Goal: Information Seeking & Learning: Learn about a topic

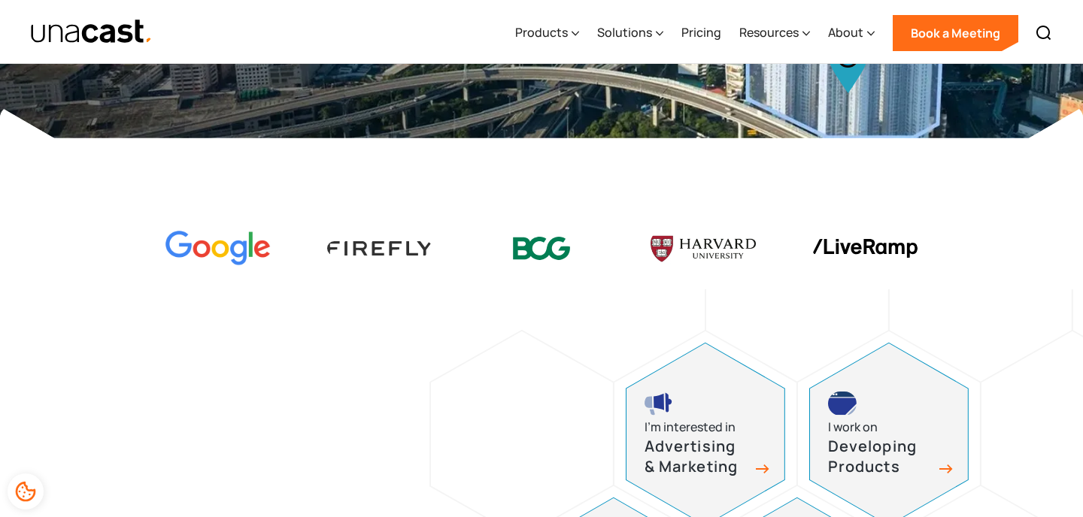
scroll to position [356, 0]
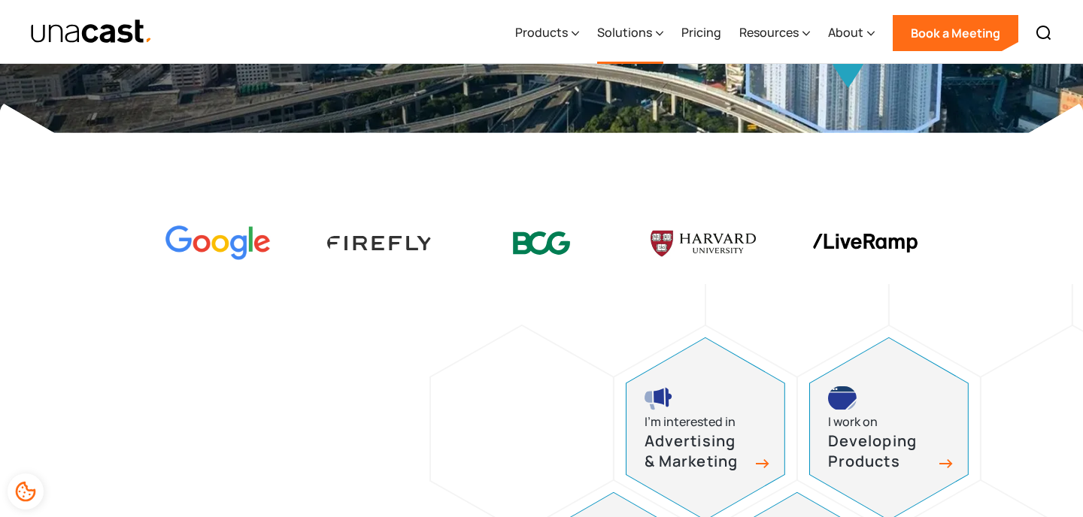
click at [640, 26] on div "Solutions" at bounding box center [624, 32] width 55 height 18
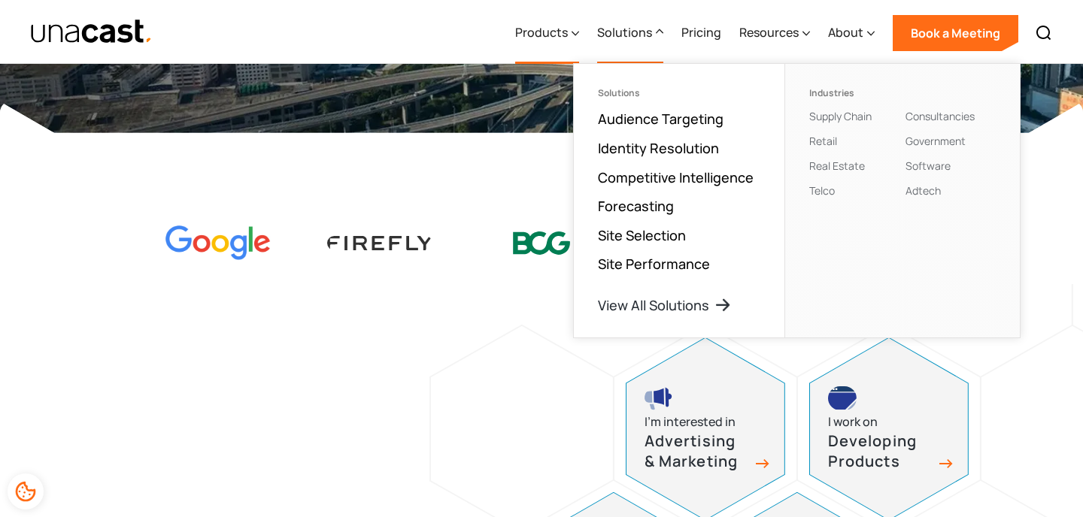
click at [565, 32] on div "Products" at bounding box center [541, 32] width 53 height 18
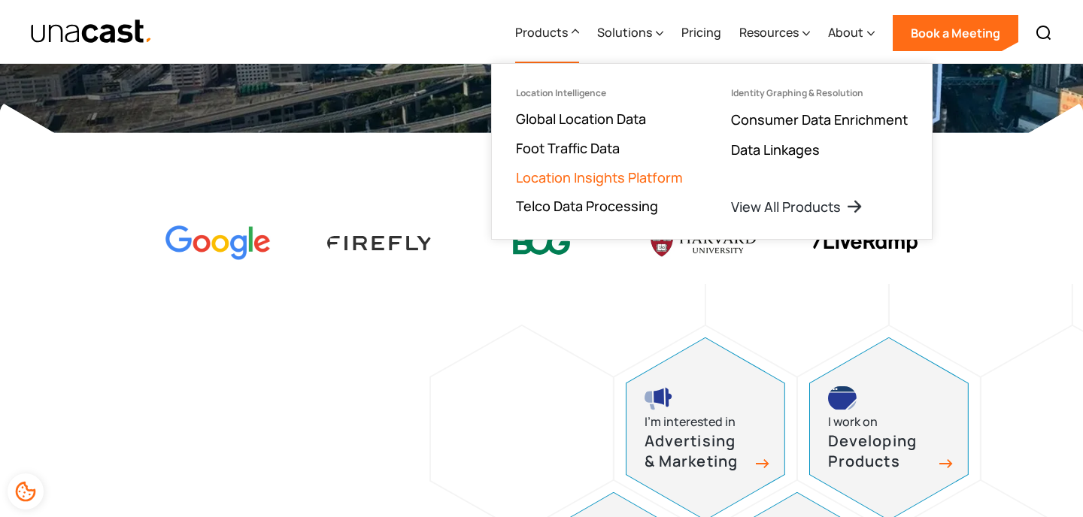
click at [563, 174] on link "Location Insights Platform" at bounding box center [599, 177] width 167 height 18
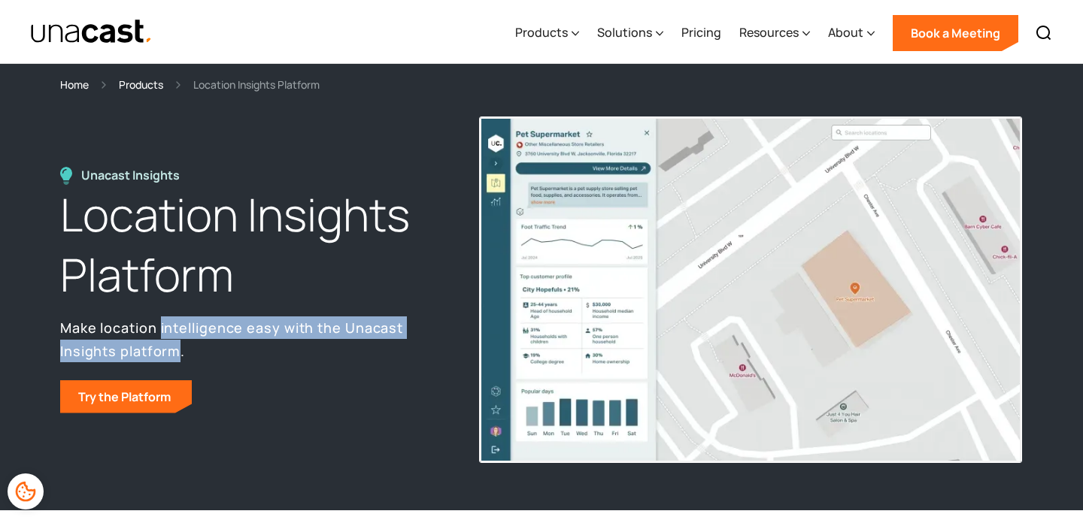
drag, startPoint x: 159, startPoint y: 319, endPoint x: 172, endPoint y: 347, distance: 30.6
click at [174, 347] on p "Make location intelligence easy with the Unacast Insights platform." at bounding box center [252, 339] width 385 height 45
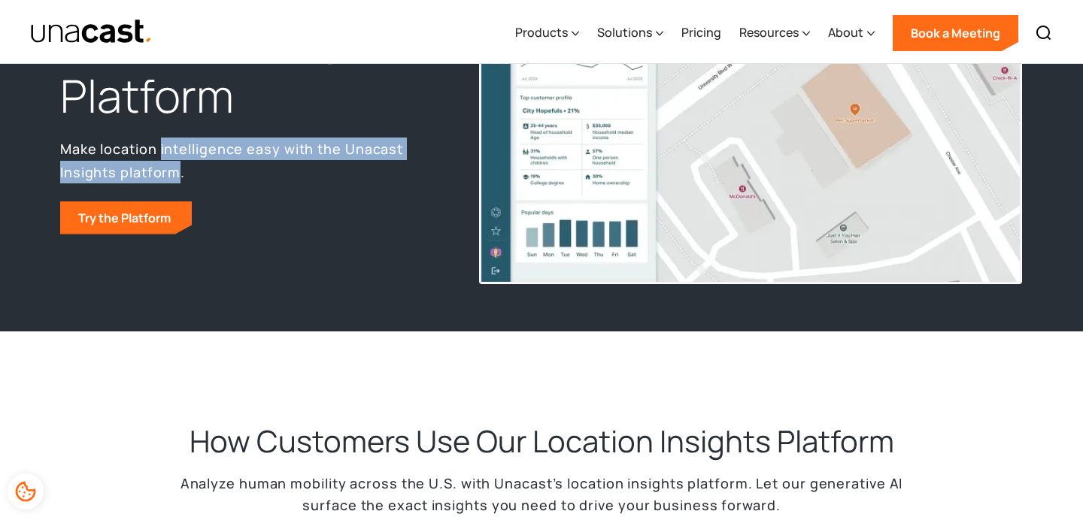
scroll to position [173, 0]
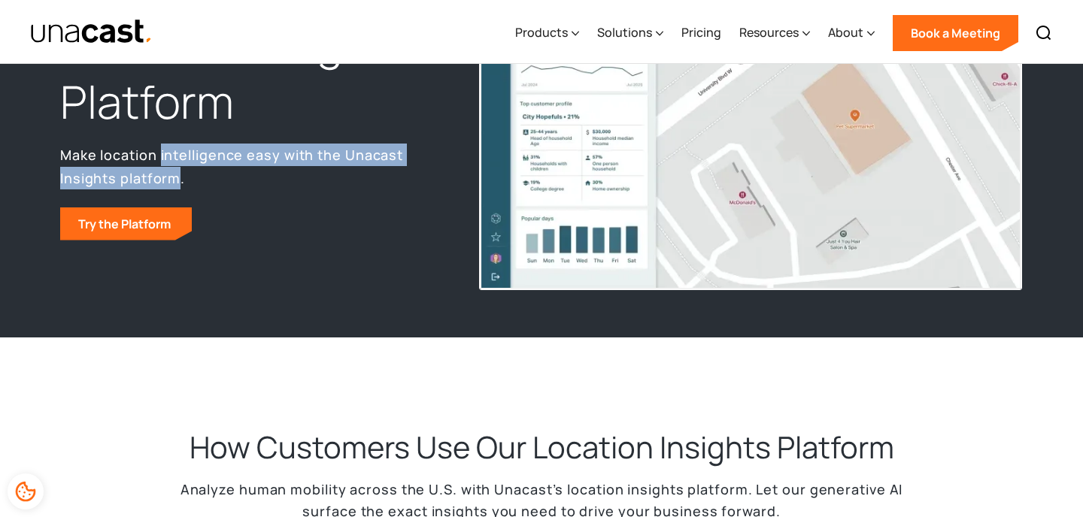
click at [571, 225] on img at bounding box center [750, 116] width 541 height 345
click at [571, 226] on img at bounding box center [750, 116] width 541 height 345
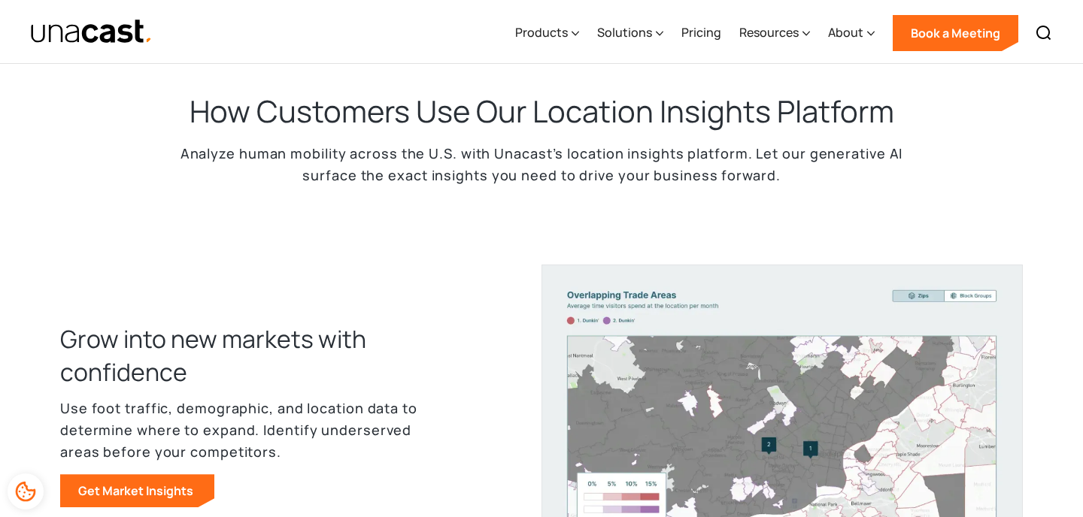
scroll to position [510, 0]
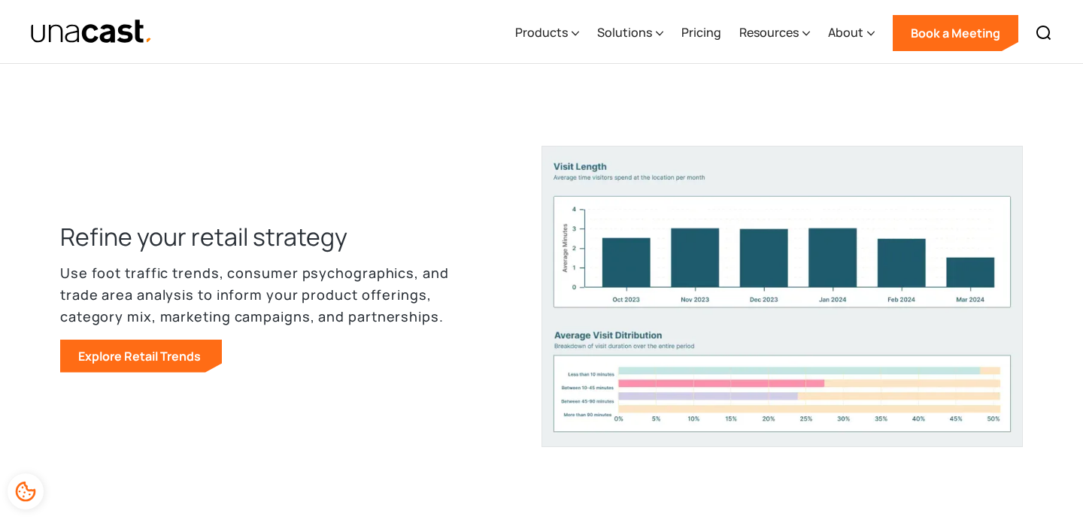
scroll to position [1363, 0]
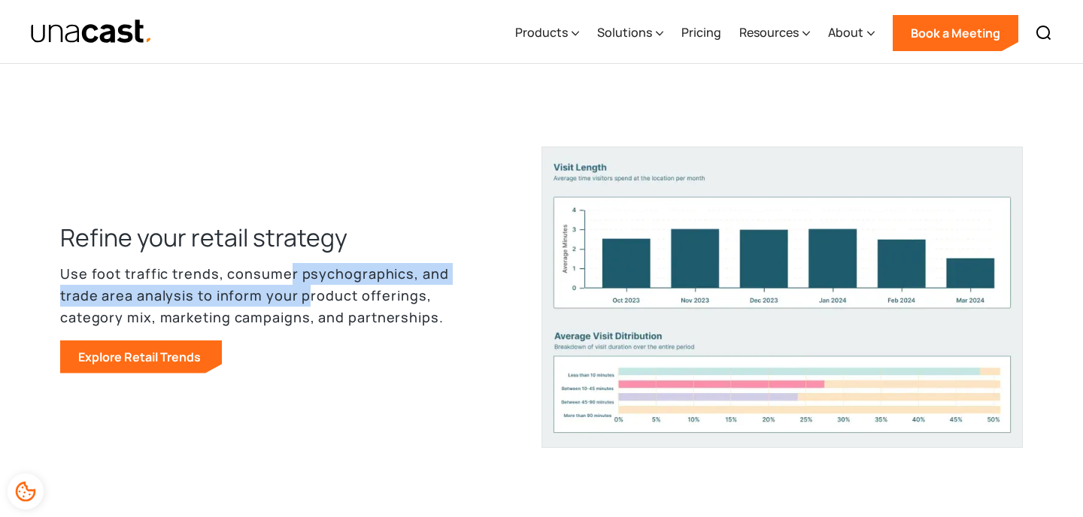
drag, startPoint x: 283, startPoint y: 283, endPoint x: 301, endPoint y: 292, distance: 20.8
click at [301, 292] on p "Use foot traffic trends, consumer psychographics, and trade area analysis to in…" at bounding box center [255, 295] width 391 height 65
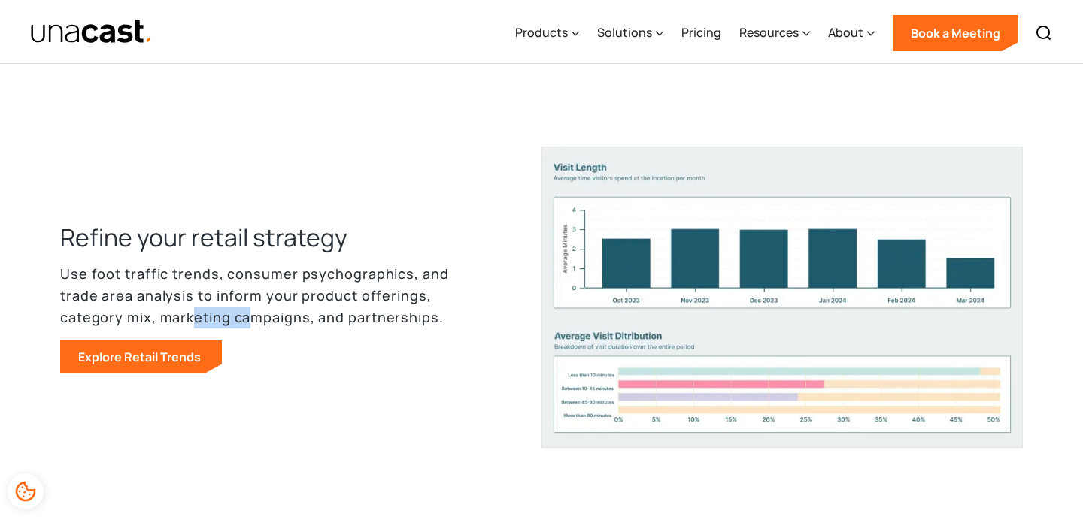
drag, startPoint x: 192, startPoint y: 317, endPoint x: 240, endPoint y: 320, distance: 48.3
click at [244, 320] on p "Use foot traffic trends, consumer psychographics, and trade area analysis to in…" at bounding box center [255, 295] width 391 height 65
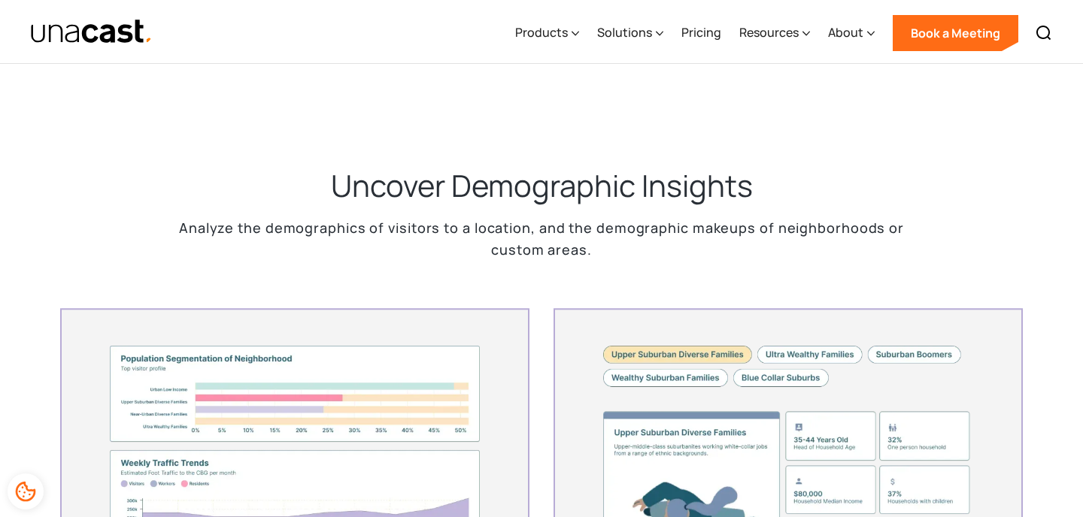
scroll to position [3440, 0]
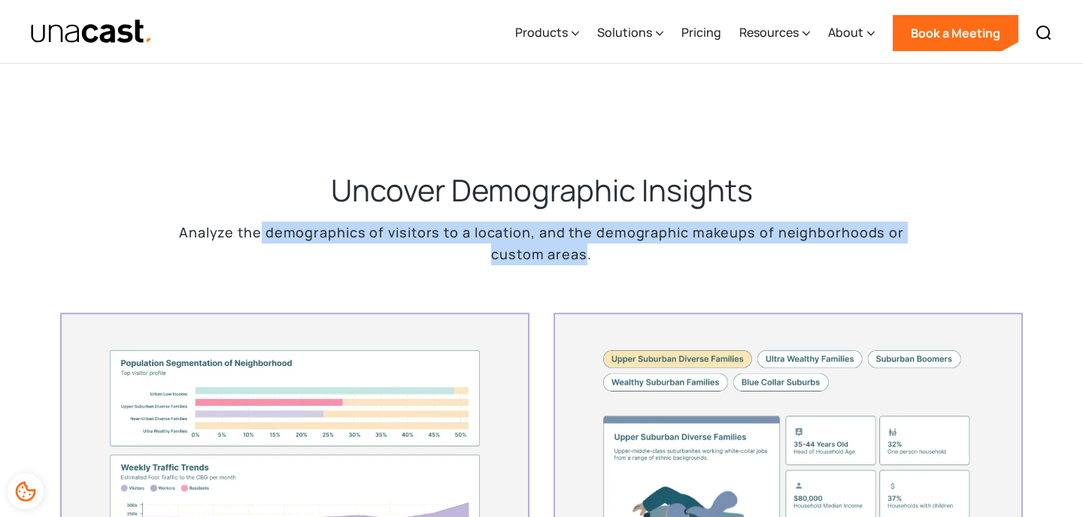
drag, startPoint x: 264, startPoint y: 229, endPoint x: 583, endPoint y: 246, distance: 319.9
click at [583, 246] on p "Analyze the demographics of visitors to a location, and the demographic makeups…" at bounding box center [541, 244] width 752 height 44
click at [414, 242] on p "Analyze the demographics of visitors to a location, and the demographic makeups…" at bounding box center [541, 244] width 752 height 44
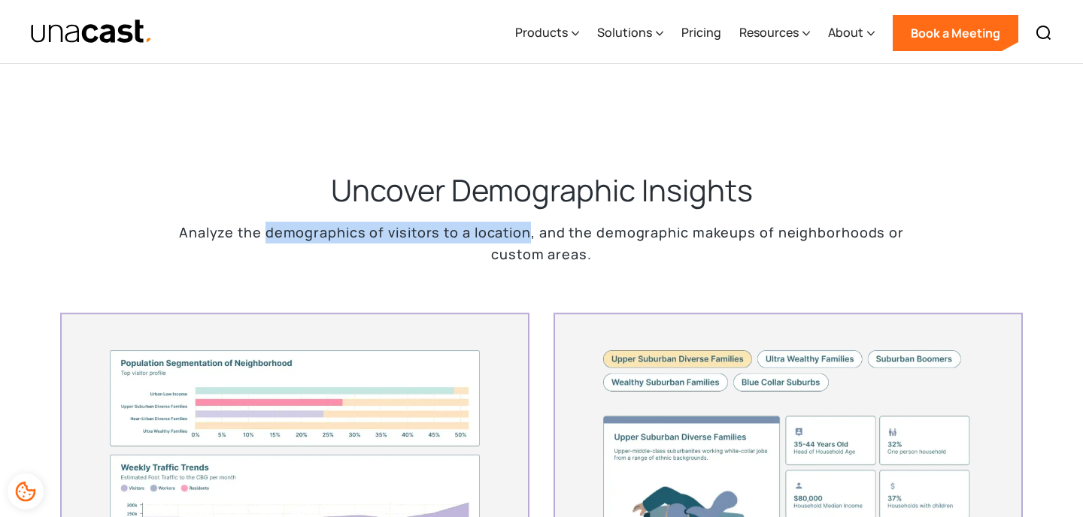
drag, startPoint x: 272, startPoint y: 231, endPoint x: 529, endPoint y: 236, distance: 257.2
click at [529, 237] on p "Analyze the demographics of visitors to a location, and the demographic makeups…" at bounding box center [541, 244] width 752 height 44
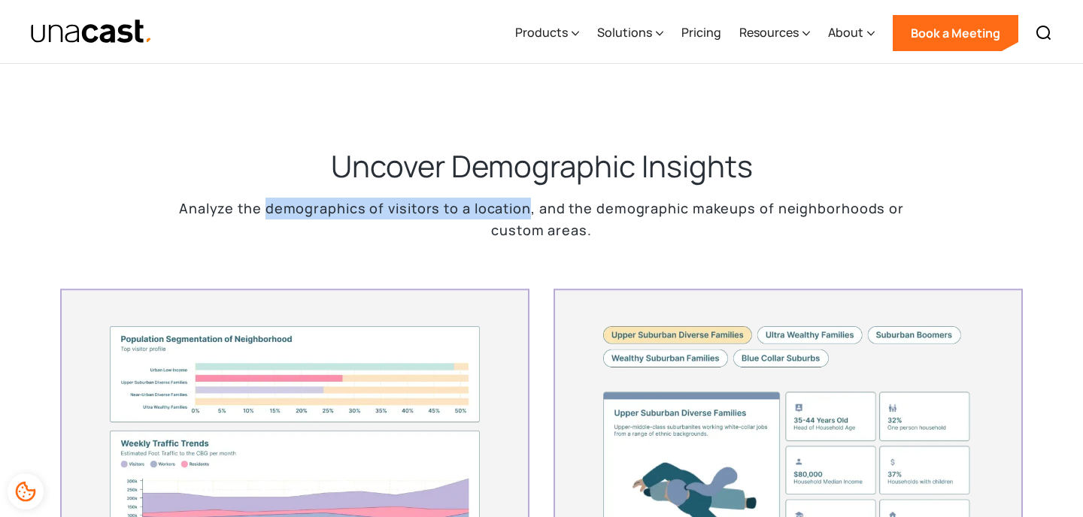
scroll to position [3465, 0]
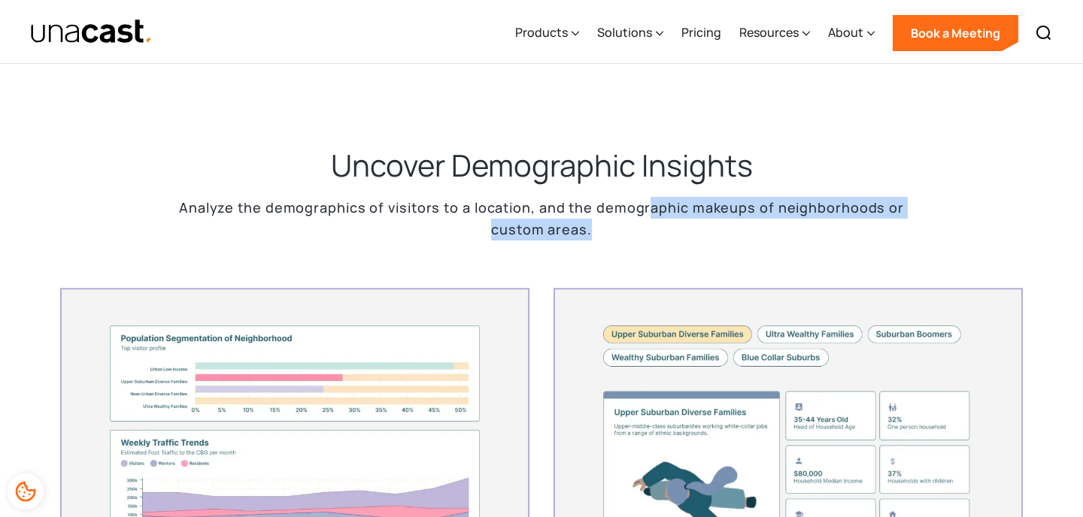
drag, startPoint x: 648, startPoint y: 214, endPoint x: 667, endPoint y: 223, distance: 20.8
click at [668, 223] on p "Analyze the demographics of visitors to a location, and the demographic makeups…" at bounding box center [541, 219] width 752 height 44
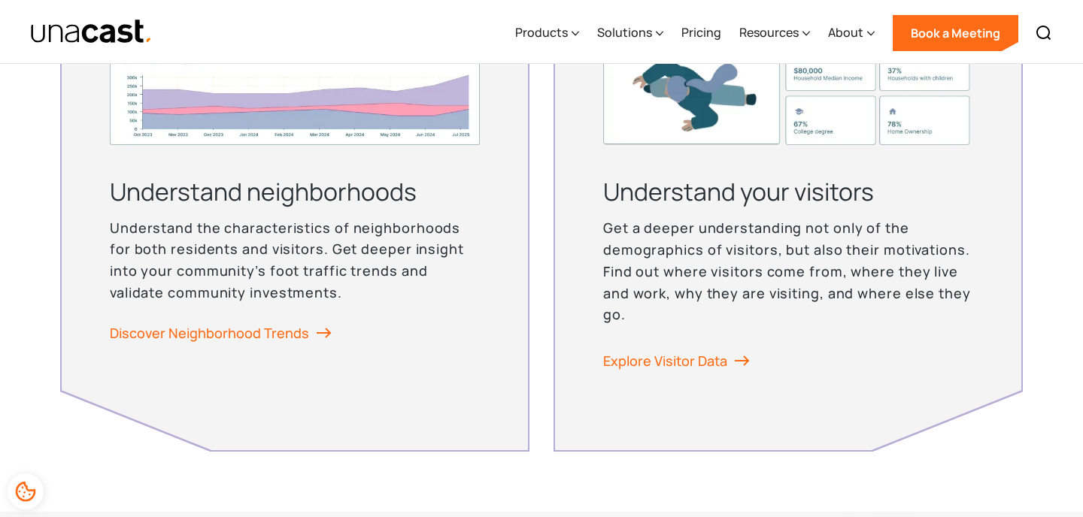
scroll to position [3871, 0]
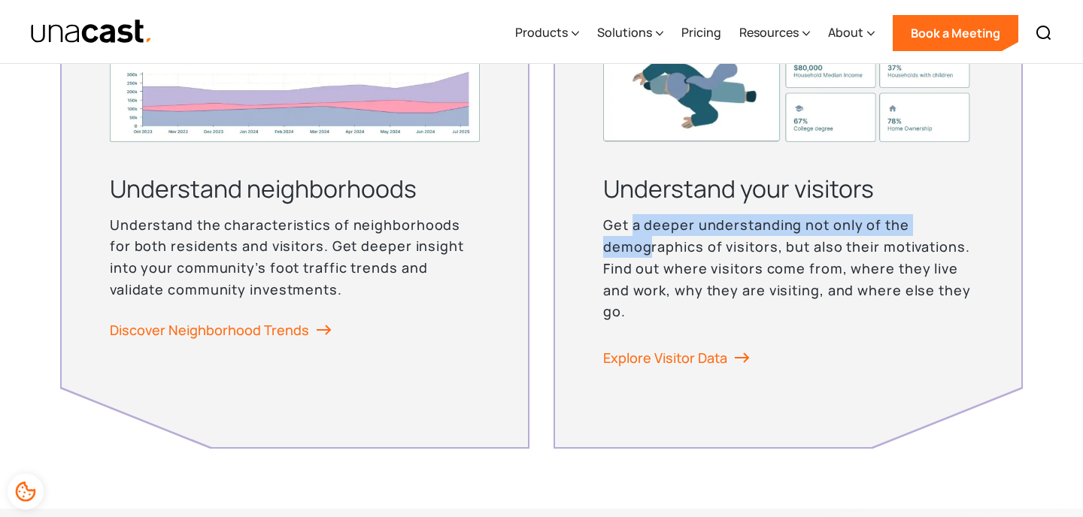
drag, startPoint x: 634, startPoint y: 232, endPoint x: 651, endPoint y: 242, distance: 20.2
click at [651, 242] on p "Get a deeper understanding not only of the demographics of visitors, but also t…" at bounding box center [788, 268] width 370 height 108
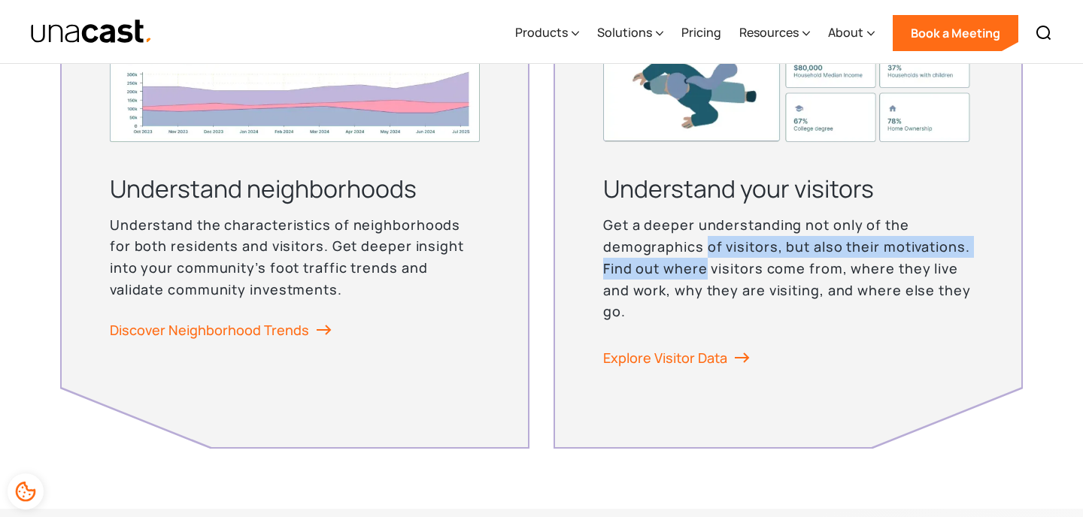
drag, startPoint x: 706, startPoint y: 257, endPoint x: 707, endPoint y: 265, distance: 7.6
click at [707, 265] on p "Get a deeper understanding not only of the demographics of visitors, but also t…" at bounding box center [788, 268] width 370 height 108
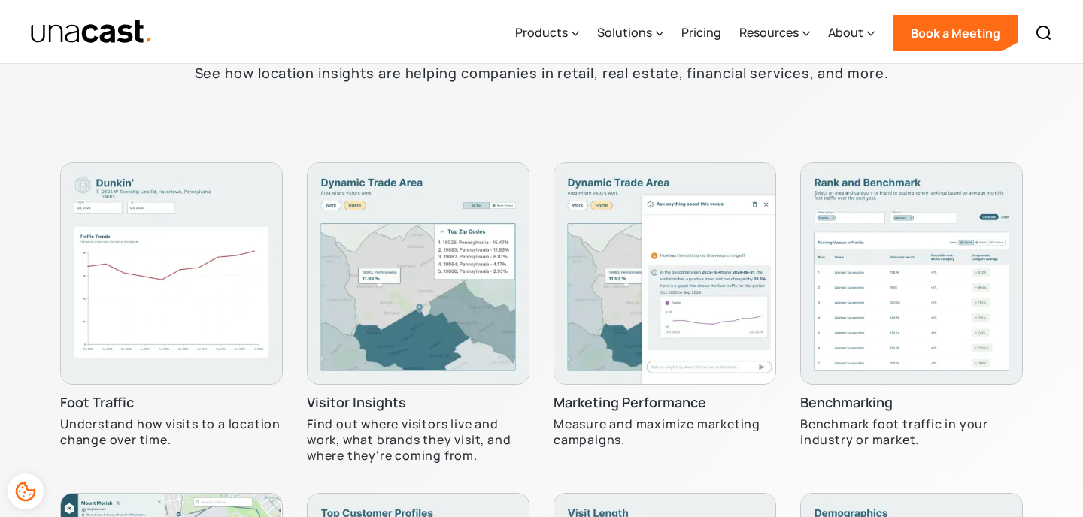
scroll to position [4432, 0]
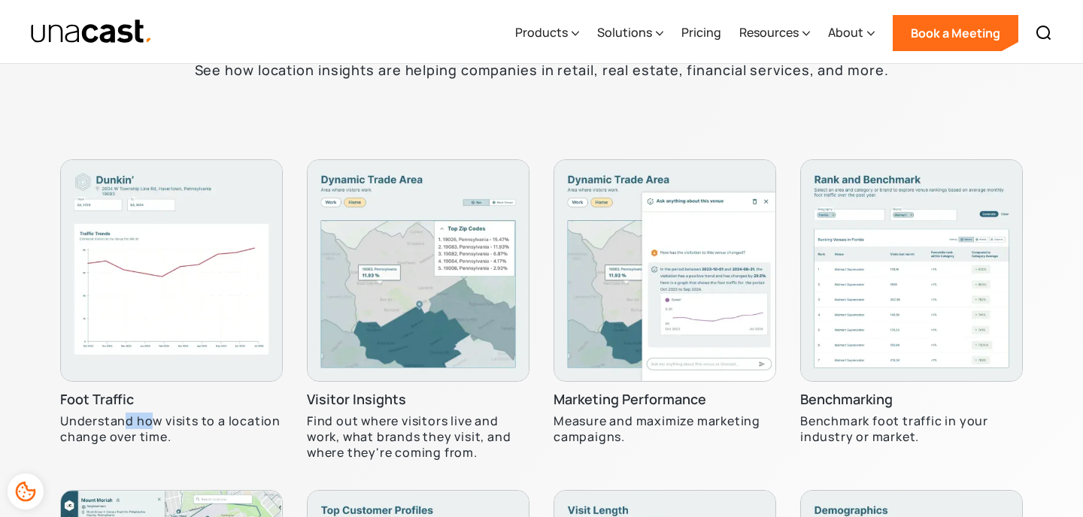
drag, startPoint x: 128, startPoint y: 422, endPoint x: 150, endPoint y: 428, distance: 22.6
click at [152, 428] on p "Understand how visits to a location change over time." at bounding box center [171, 429] width 223 height 32
drag, startPoint x: 368, startPoint y: 419, endPoint x: 368, endPoint y: 444, distance: 24.8
click at [368, 444] on p "Find out where visitors live and work, what brands they visit, and where they'r…" at bounding box center [418, 436] width 223 height 47
drag, startPoint x: 589, startPoint y: 421, endPoint x: 594, endPoint y: 428, distance: 8.6
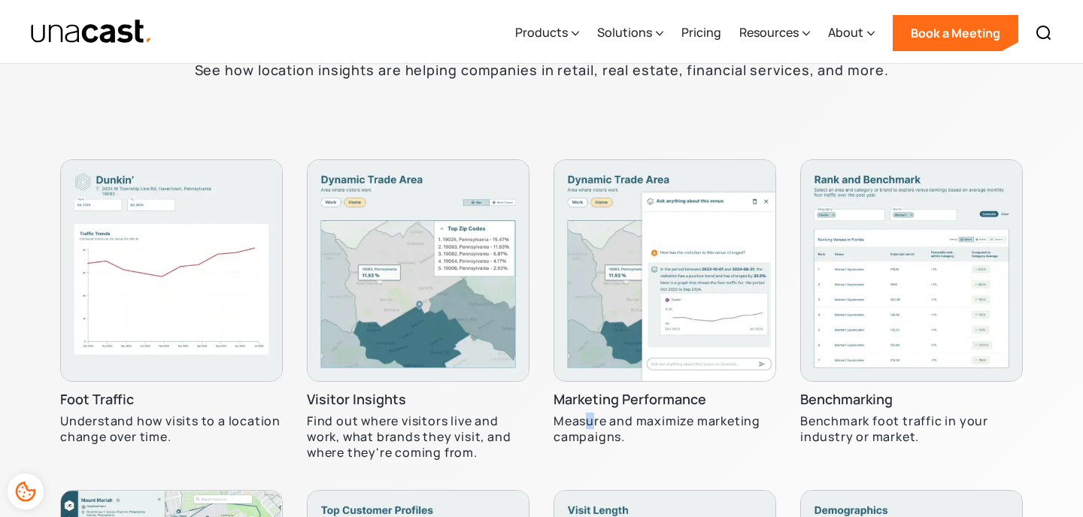
click at [594, 428] on p "Measure and maximize marketing campaigns." at bounding box center [664, 429] width 223 height 32
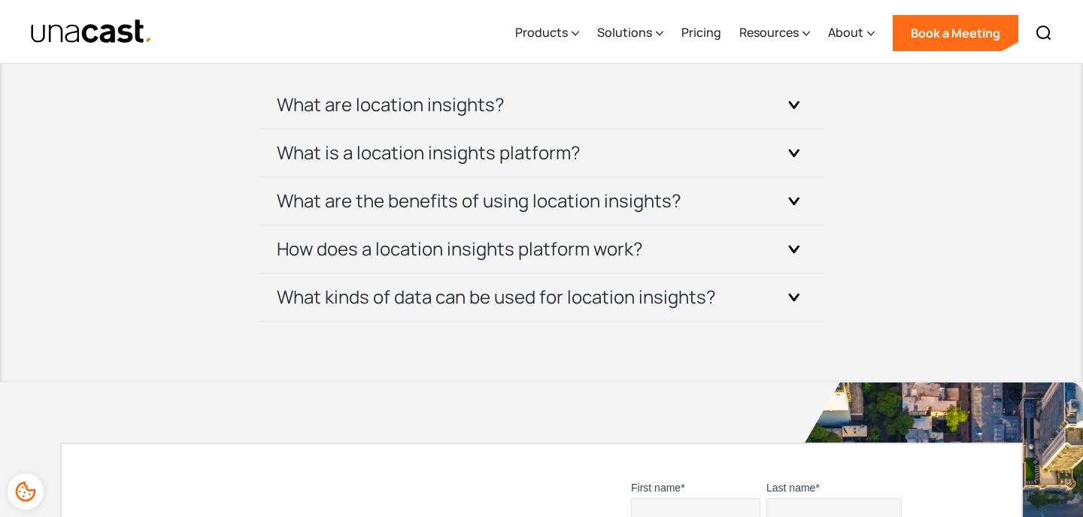
scroll to position [5399, 0]
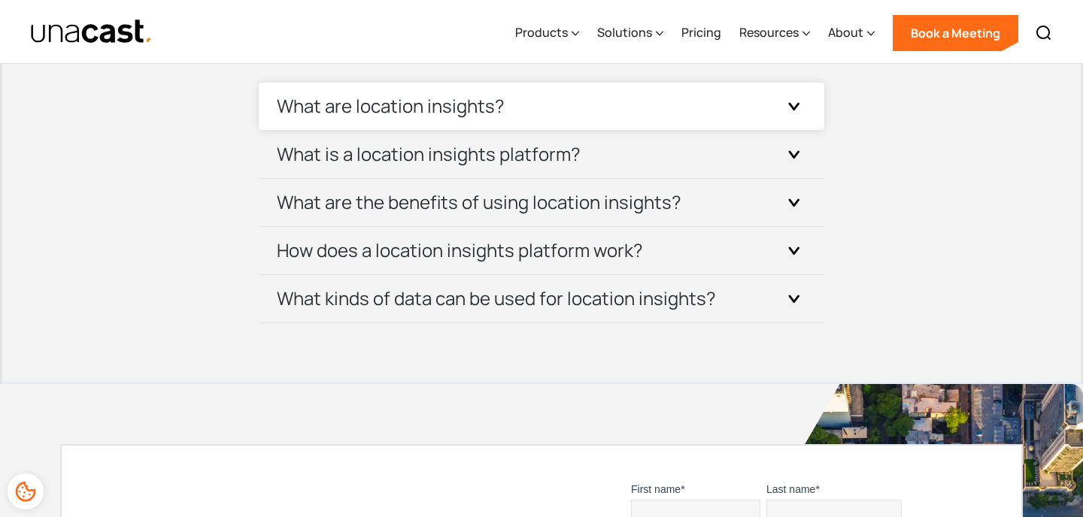
click at [416, 106] on h3 "What are location insights?" at bounding box center [391, 106] width 228 height 24
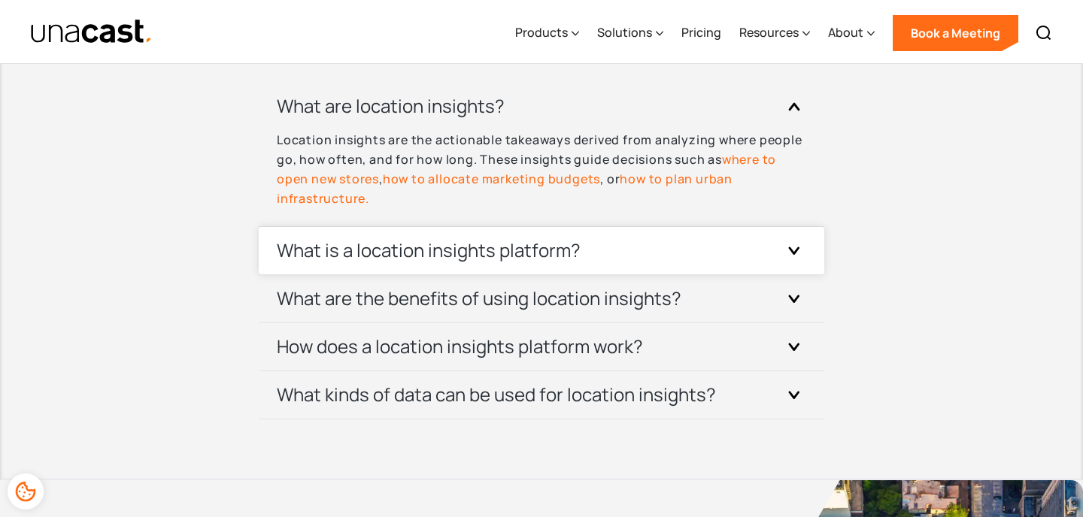
click at [386, 245] on h3 "What is a location insights platform?" at bounding box center [429, 250] width 304 height 24
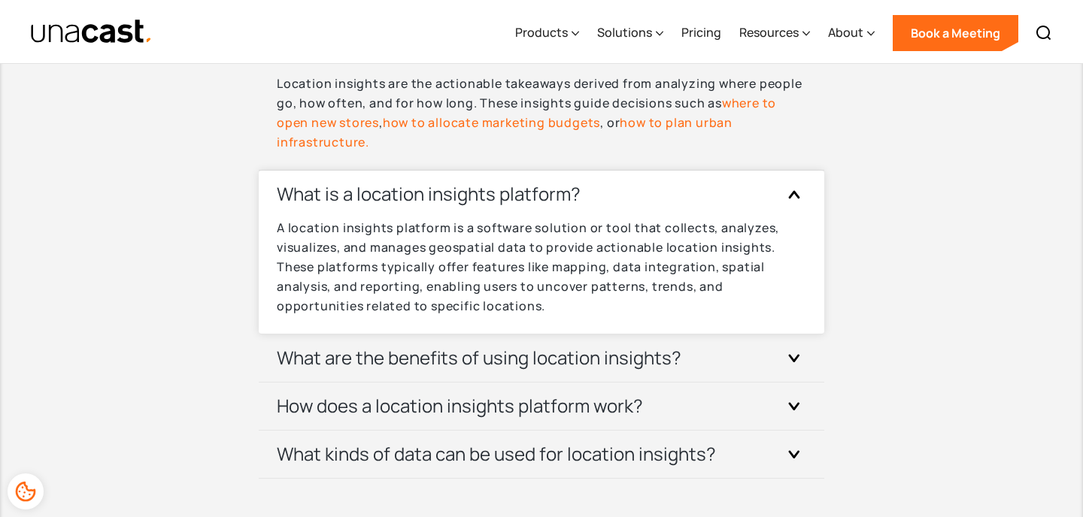
scroll to position [5460, 0]
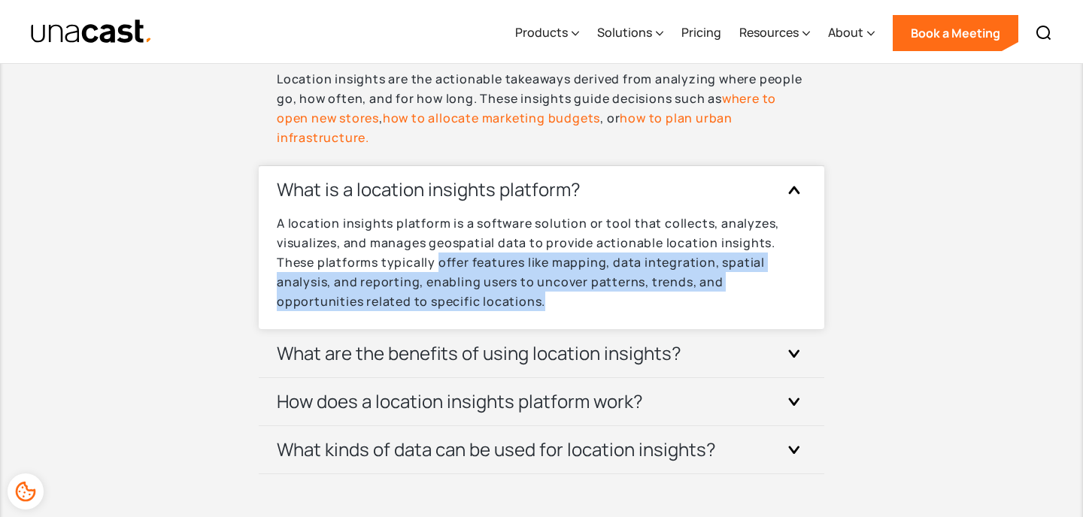
drag, startPoint x: 439, startPoint y: 263, endPoint x: 552, endPoint y: 300, distance: 118.6
click at [552, 301] on p "A location insights platform is a software solution or tool that collects, anal…" at bounding box center [541, 263] width 529 height 98
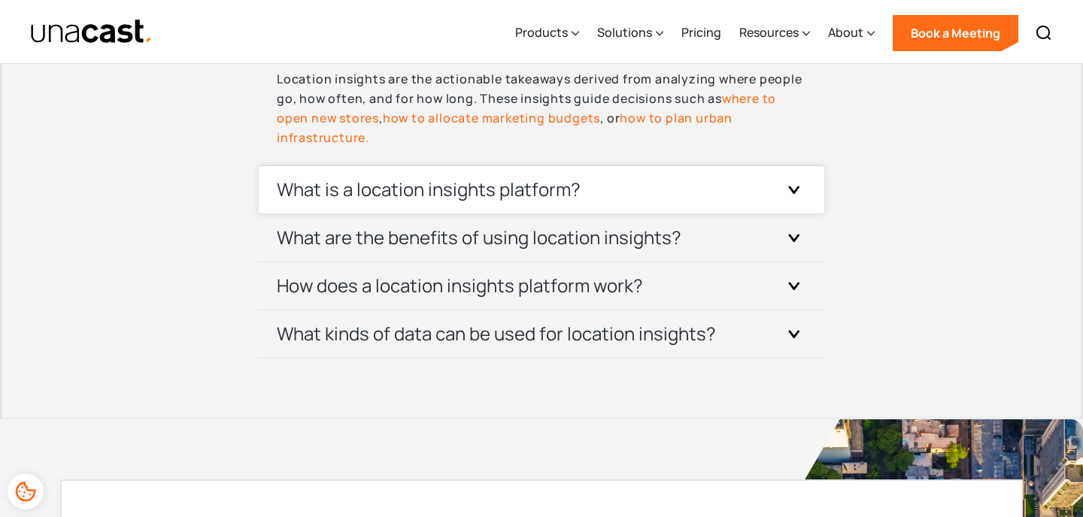
click at [568, 201] on h3 "What is a location insights platform?" at bounding box center [429, 189] width 304 height 24
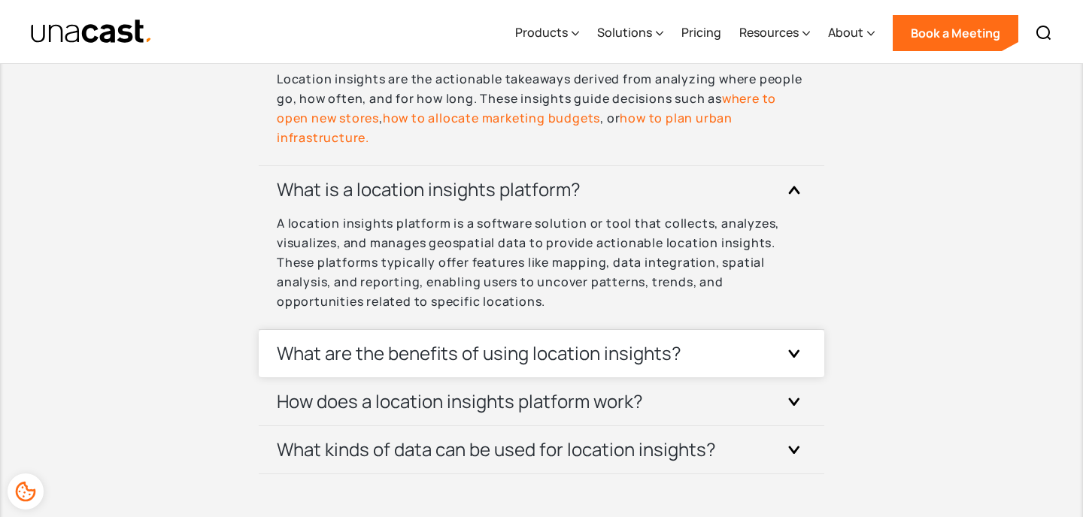
click at [529, 341] on div "What are the benefits of using location insights?" at bounding box center [541, 353] width 529 height 47
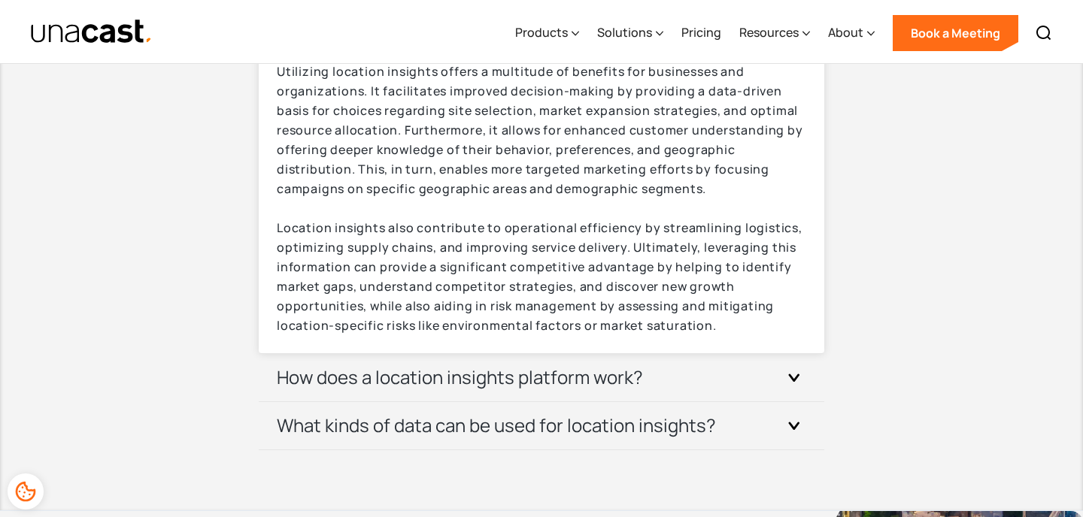
scroll to position [5785, 0]
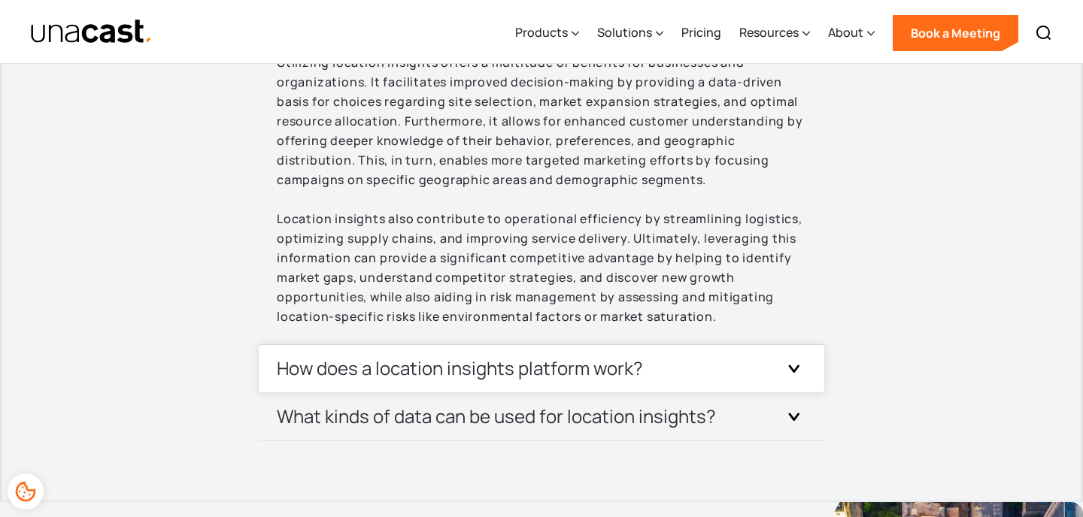
click at [445, 365] on h3 "How does a location insights platform work?" at bounding box center [460, 368] width 366 height 24
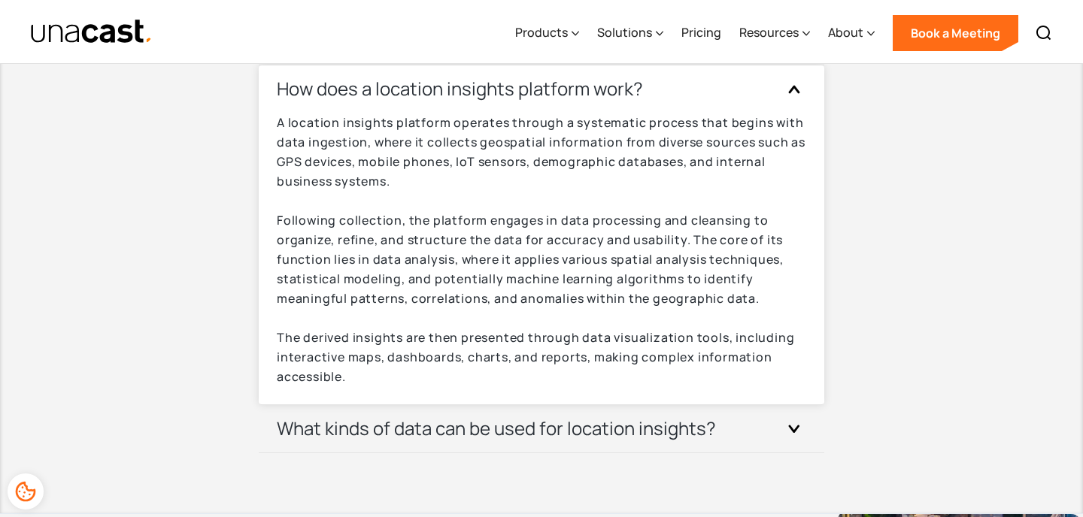
scroll to position [6067, 0]
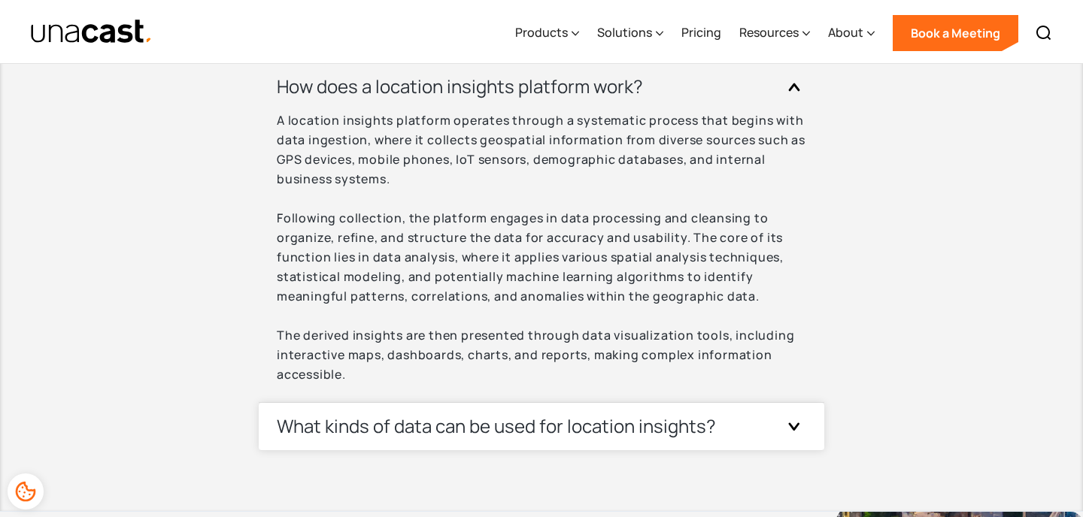
click at [414, 430] on h3 "What kinds of data can be used for location insights?" at bounding box center [496, 426] width 439 height 24
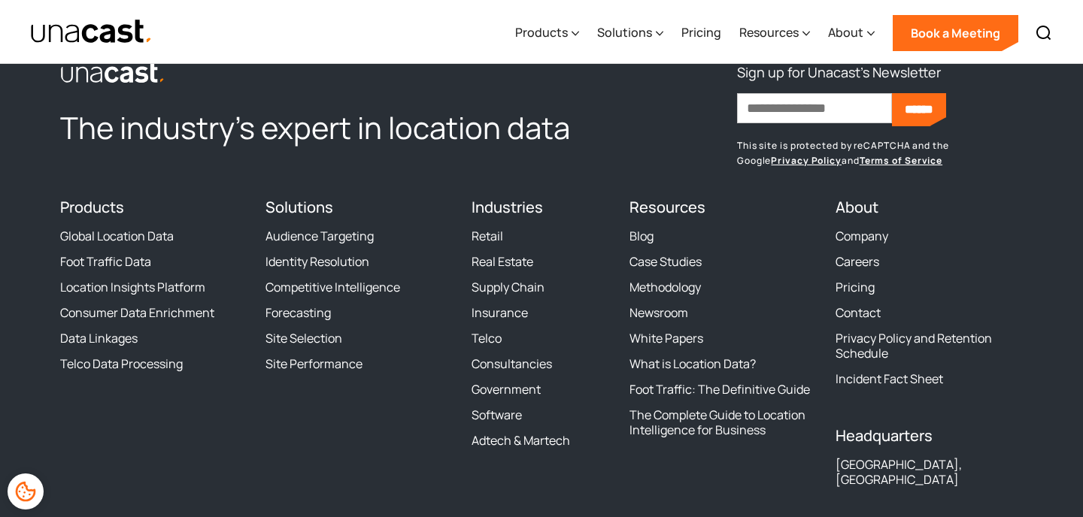
scroll to position [7237, 0]
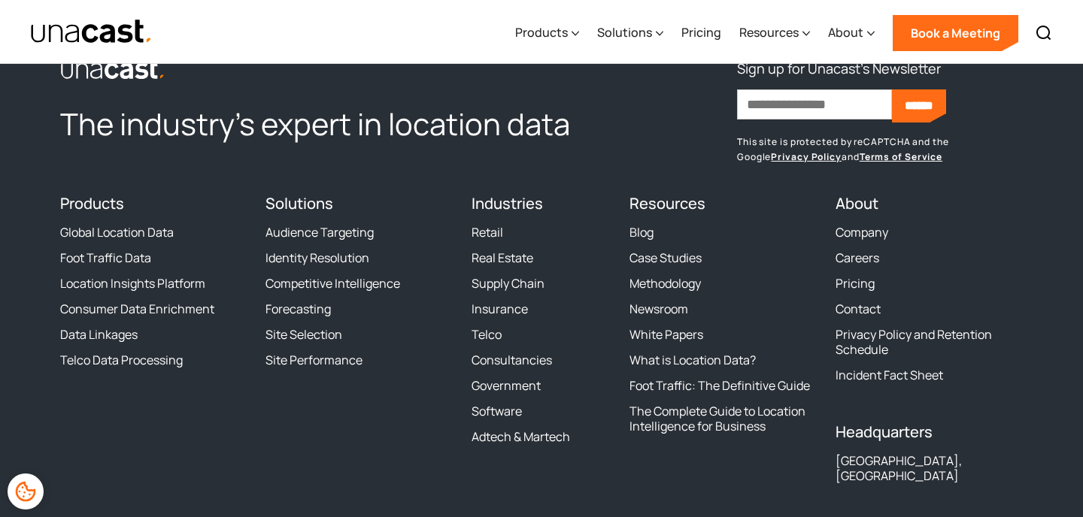
click at [424, 364] on li "Site Performance" at bounding box center [358, 360] width 187 height 15
